Goal: Task Accomplishment & Management: Use online tool/utility

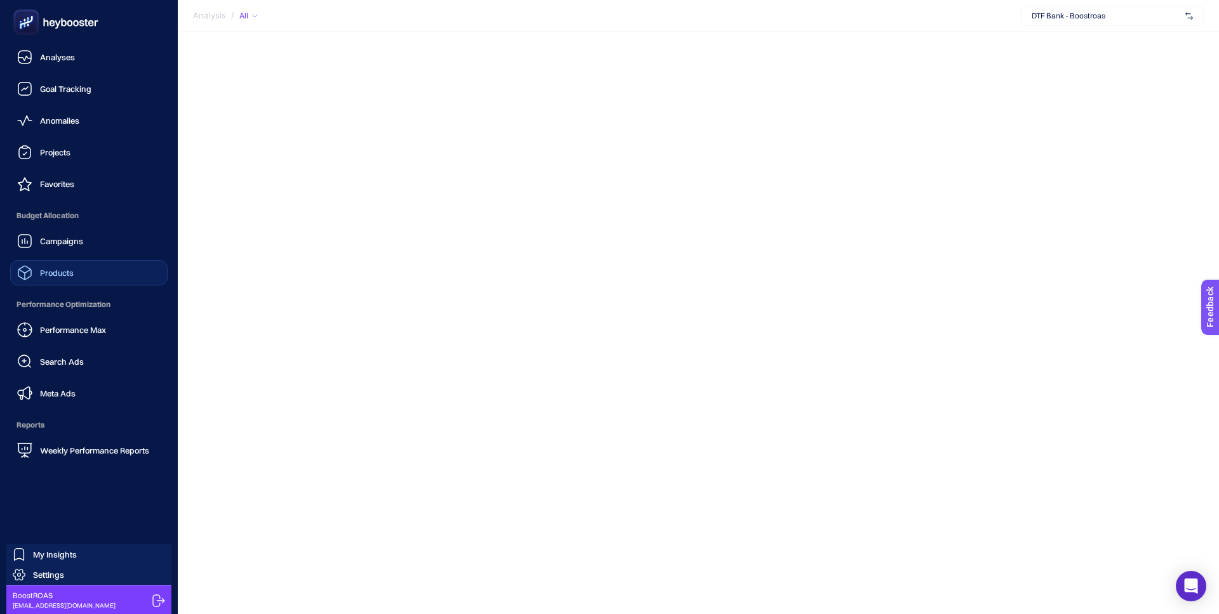
click at [89, 281] on link "Products" at bounding box center [88, 272] width 157 height 25
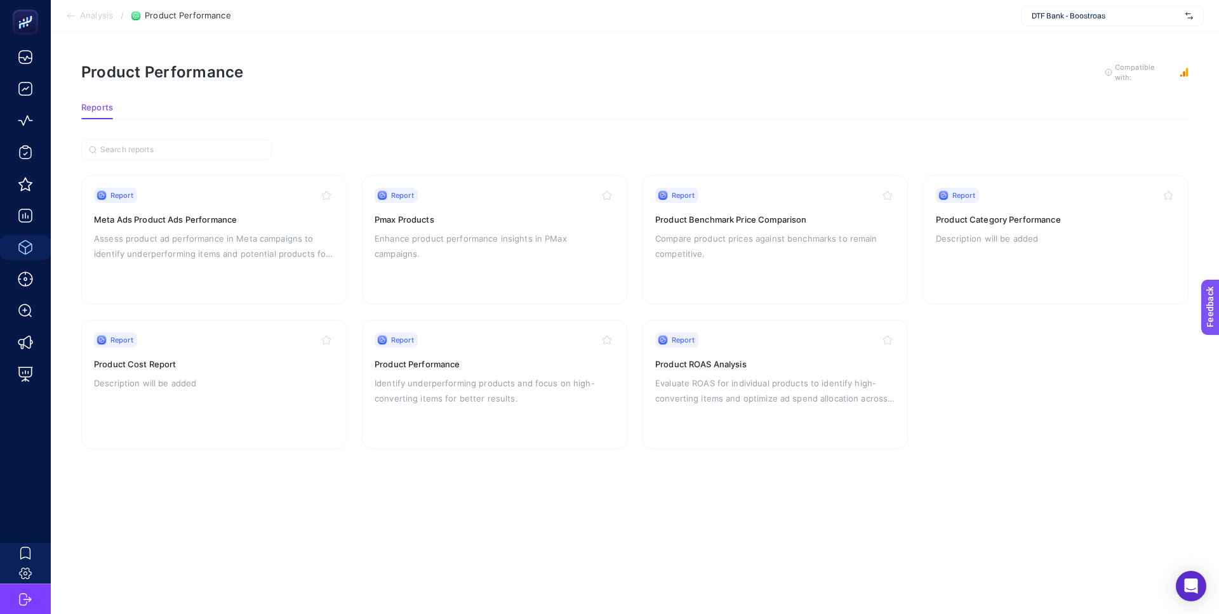
click at [1080, 11] on span "DTF Bank - Boostroas" at bounding box center [1105, 16] width 149 height 10
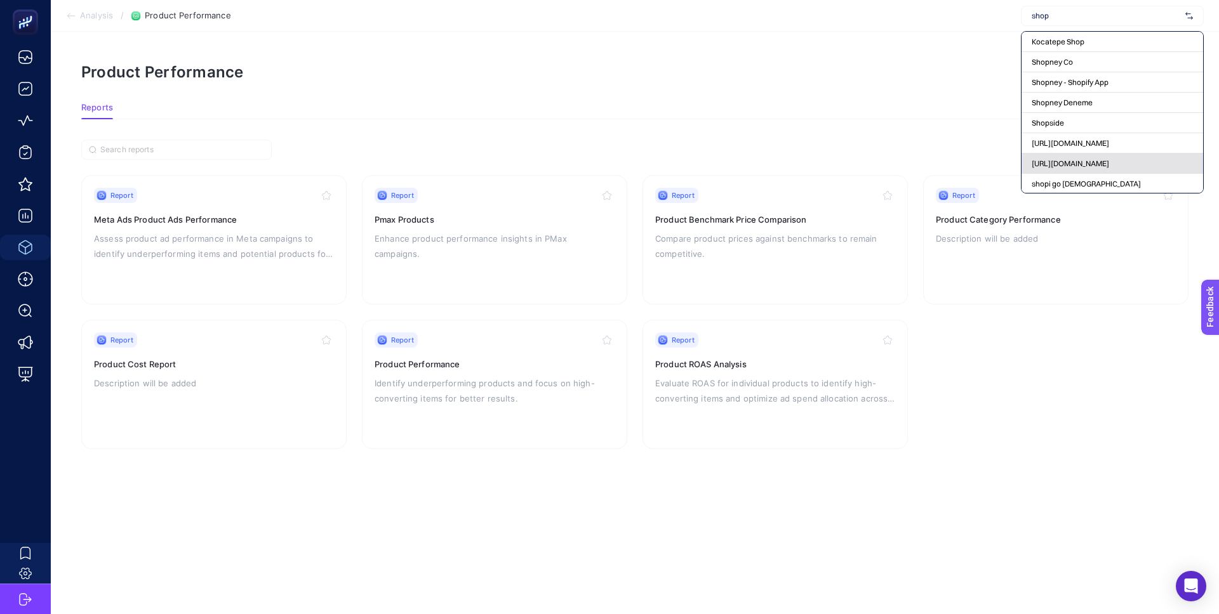
type input "shop"
click at [1075, 162] on span "[URL][DOMAIN_NAME]" at bounding box center [1069, 164] width 77 height 10
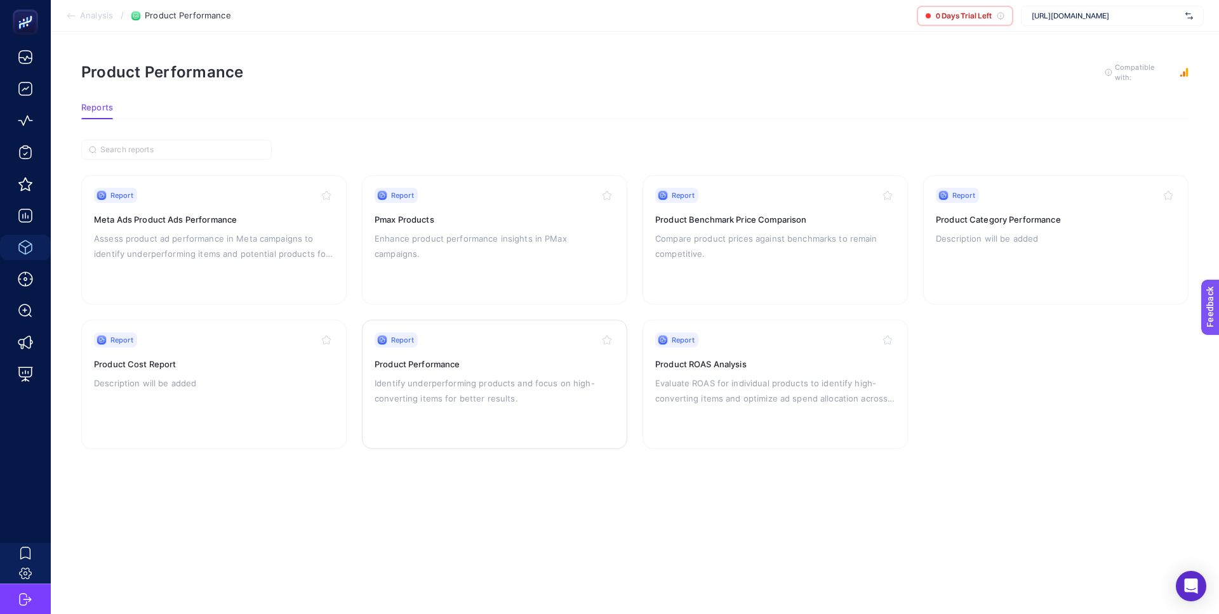
click at [477, 378] on p "Identify underperforming products and focus on high-converting items for better…" at bounding box center [494, 391] width 240 height 30
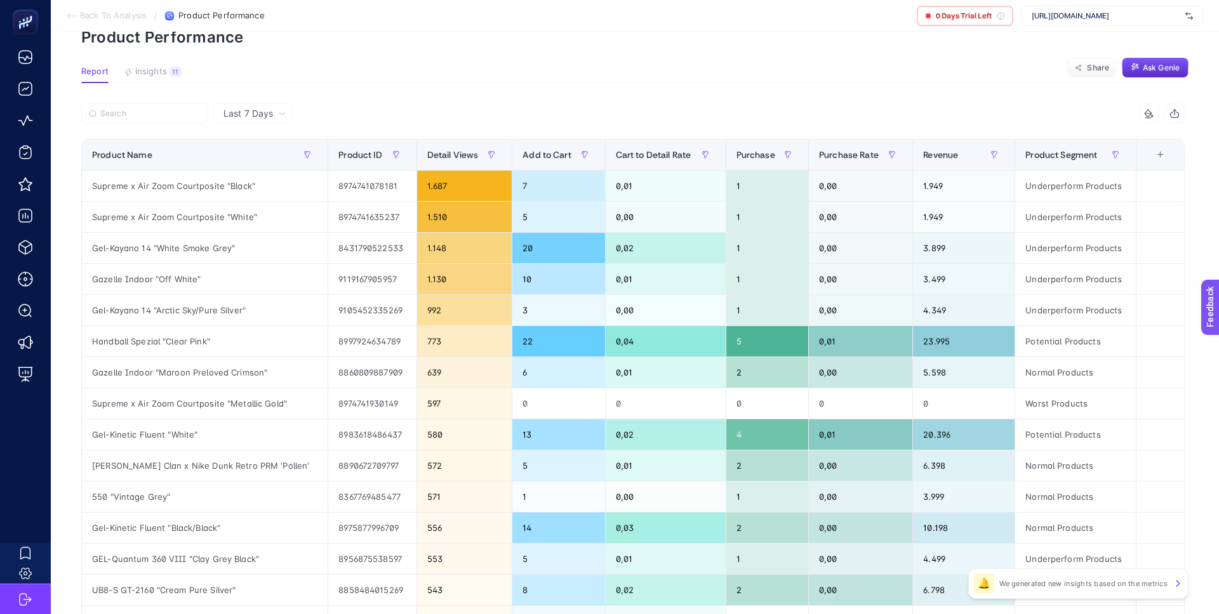
scroll to position [72, 0]
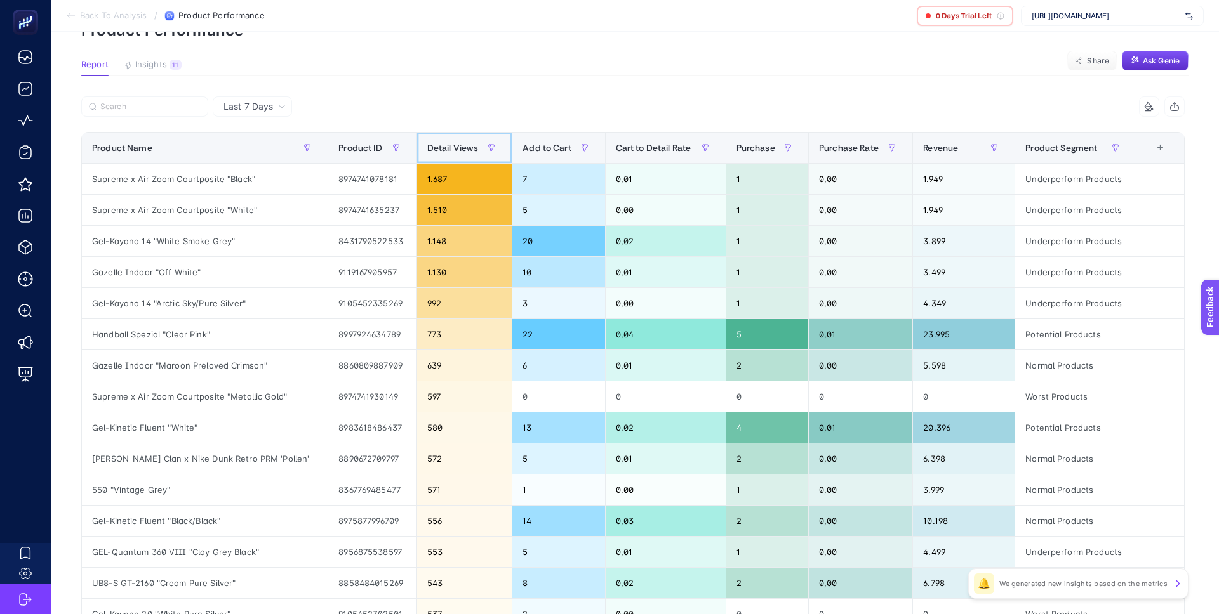
click at [440, 143] on span "Detail Views" at bounding box center [452, 148] width 51 height 10
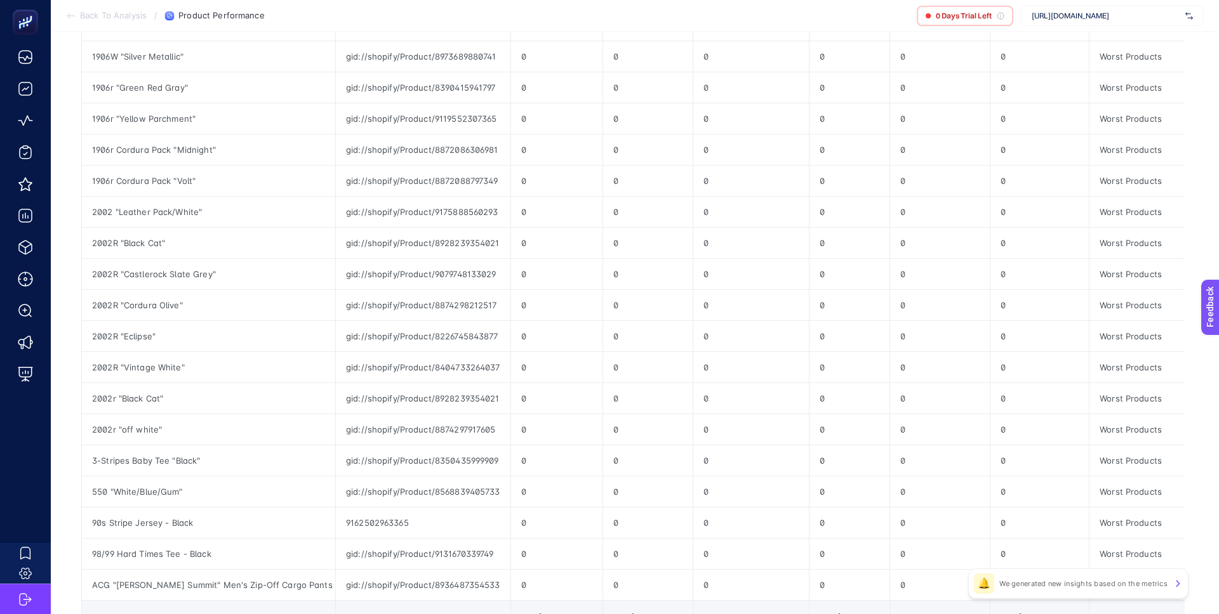
scroll to position [404, 0]
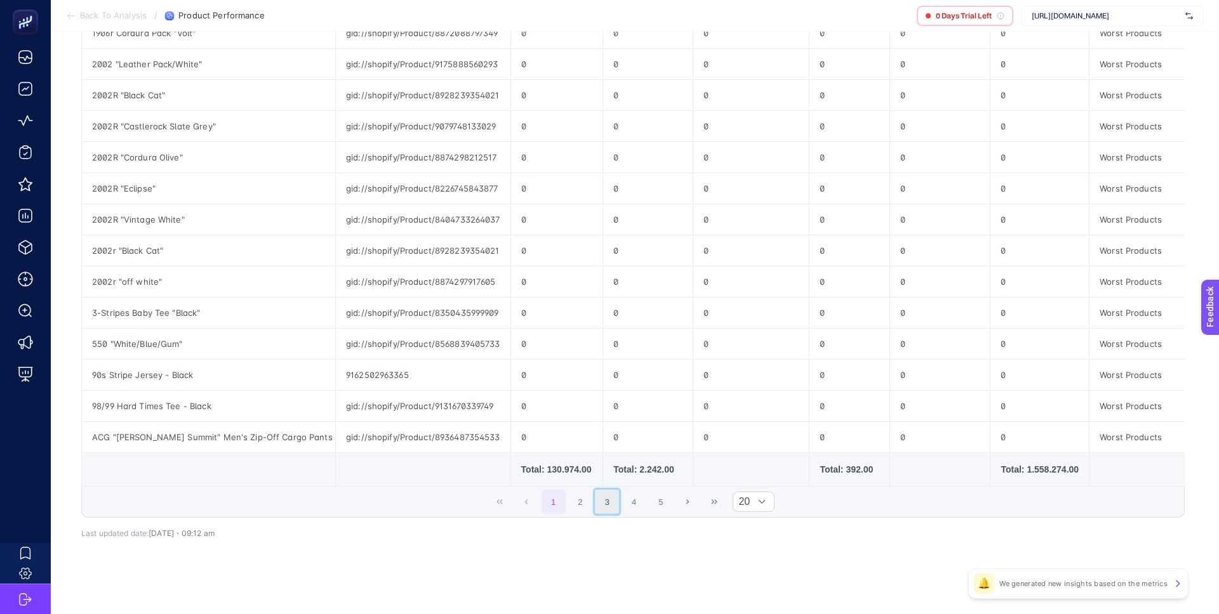
click at [603, 501] on button "3" at bounding box center [607, 502] width 24 height 24
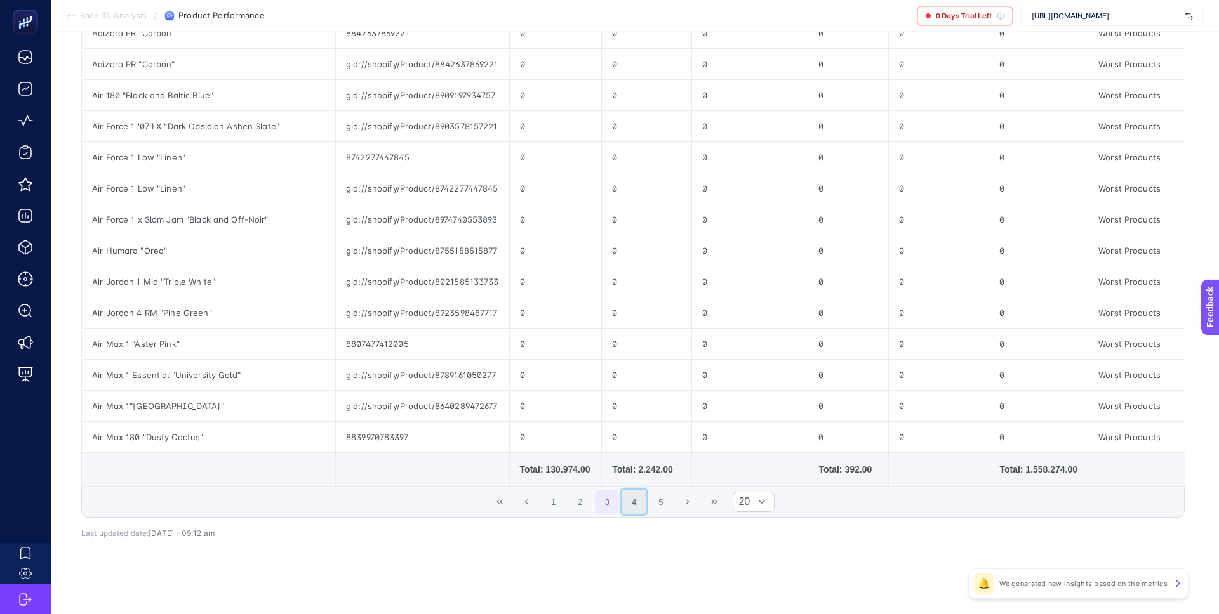
click at [633, 499] on button "4" at bounding box center [634, 502] width 24 height 24
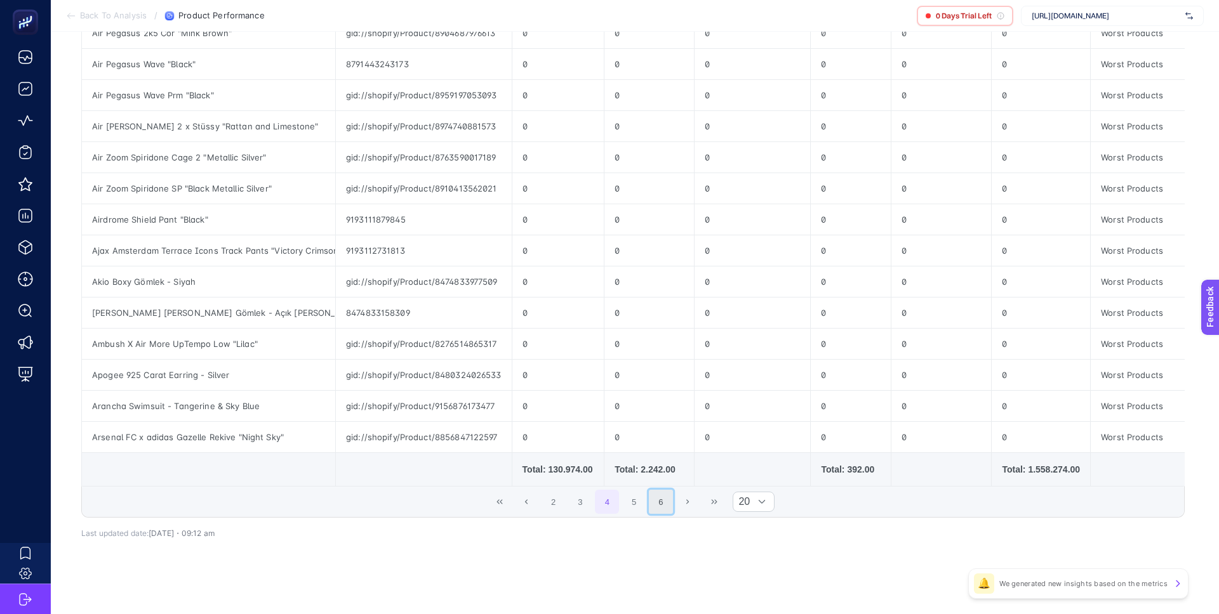
click at [671, 498] on button "6" at bounding box center [661, 502] width 24 height 24
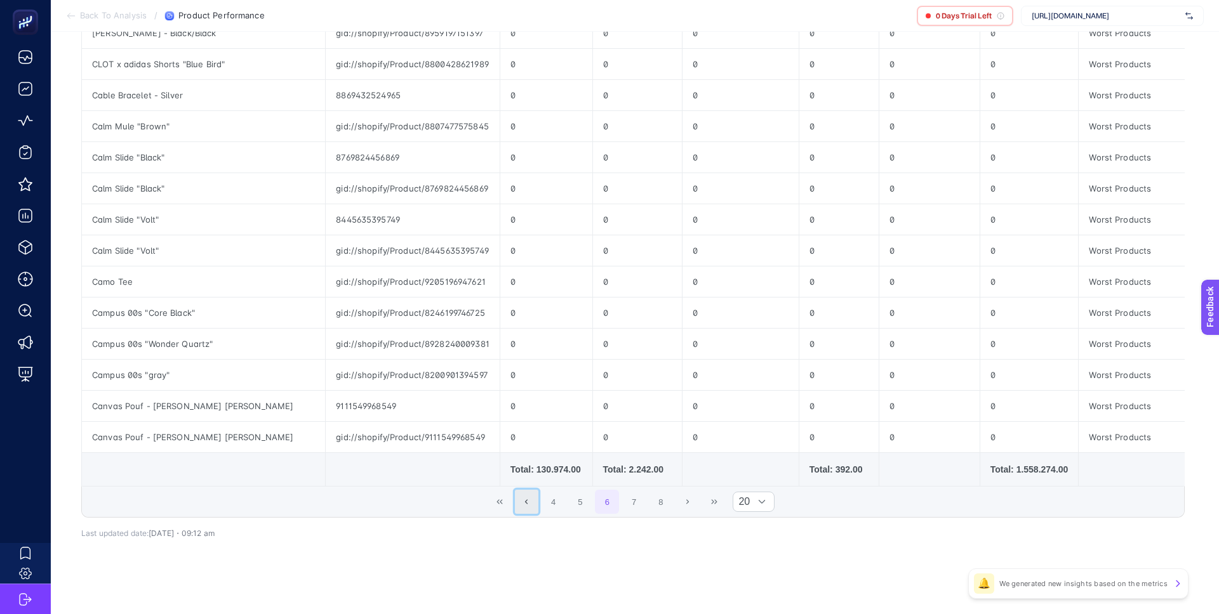
click at [526, 499] on icon "Previous Page" at bounding box center [526, 502] width 8 height 8
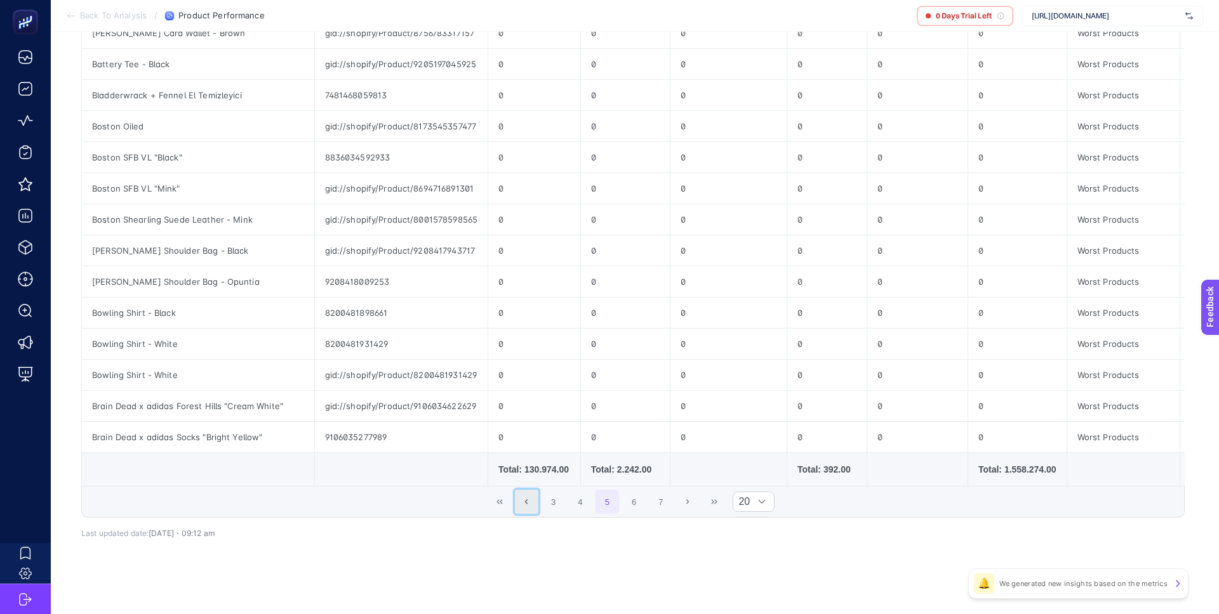
click at [528, 498] on icon "Previous Page" at bounding box center [526, 502] width 8 height 8
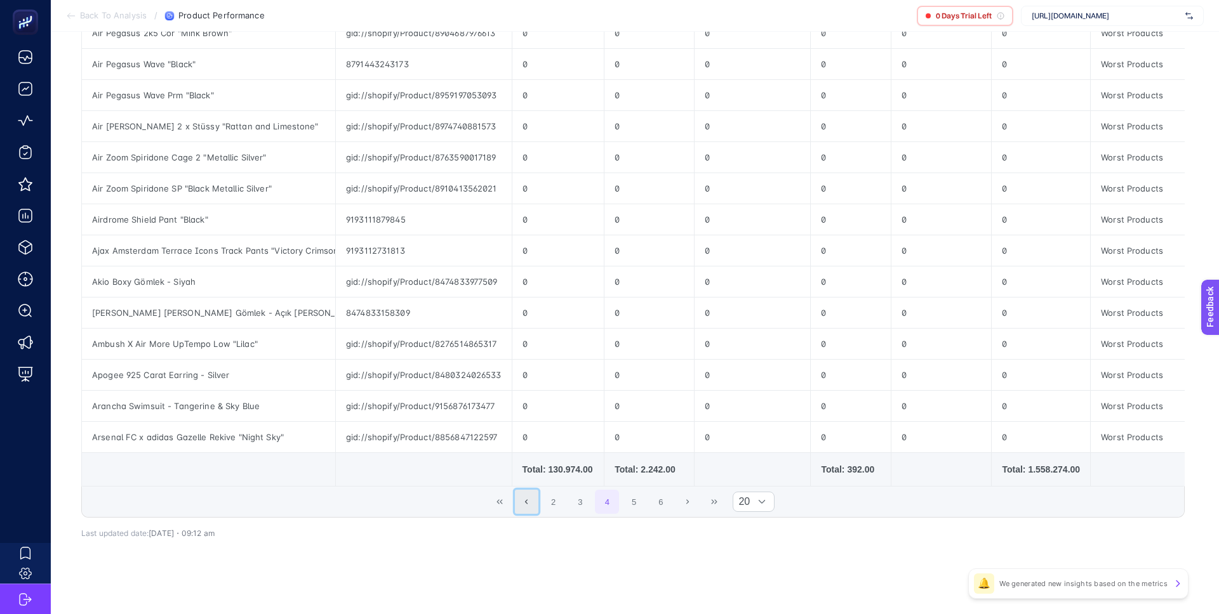
click at [528, 498] on icon "Previous Page" at bounding box center [526, 502] width 8 height 8
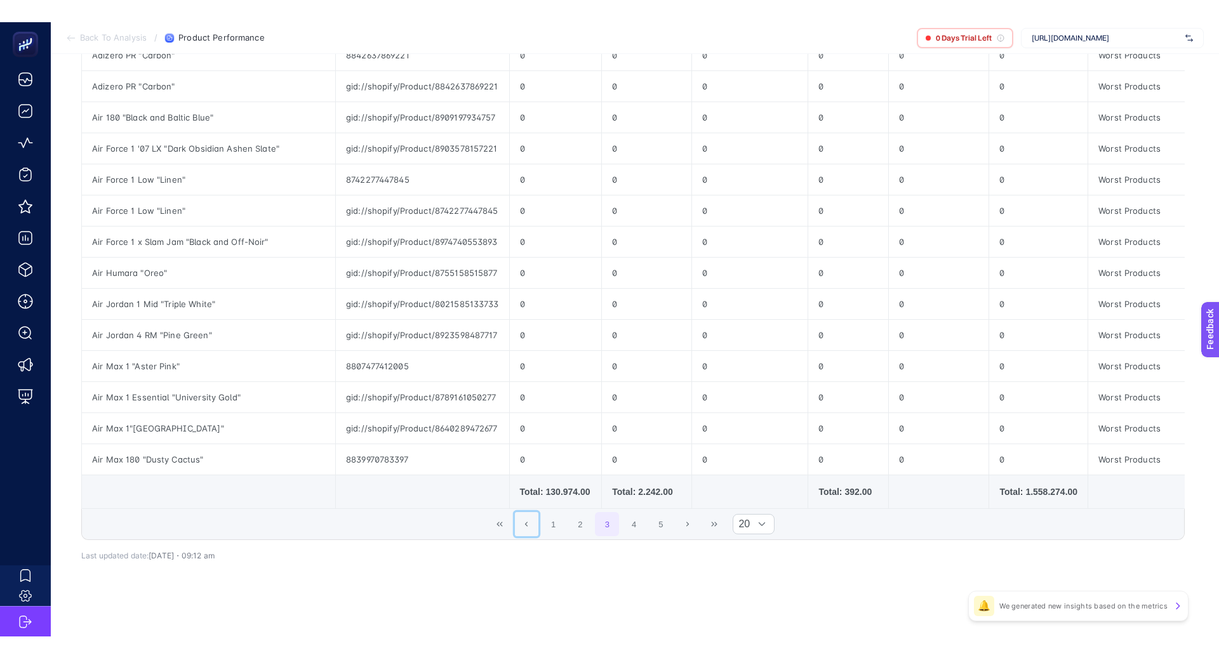
scroll to position [0, 0]
